Goal: Task Accomplishment & Management: Manage account settings

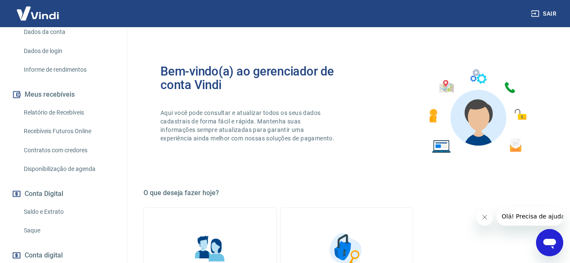
scroll to position [170, 0]
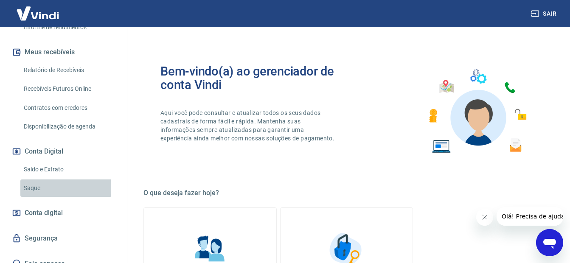
click at [31, 188] on link "Saque" at bounding box center [68, 187] width 96 height 17
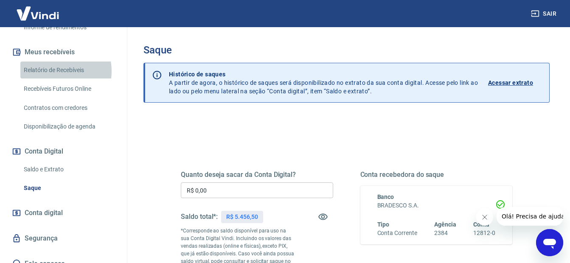
click at [57, 71] on link "Relatório de Recebíveis" at bounding box center [68, 69] width 96 height 17
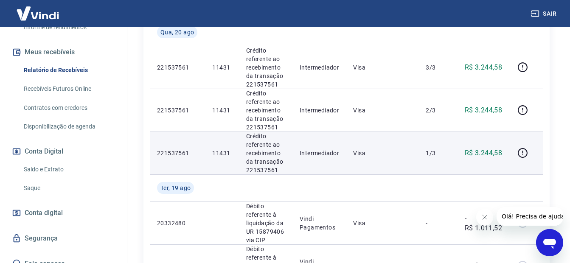
scroll to position [78, 0]
